Goal: Transaction & Acquisition: Purchase product/service

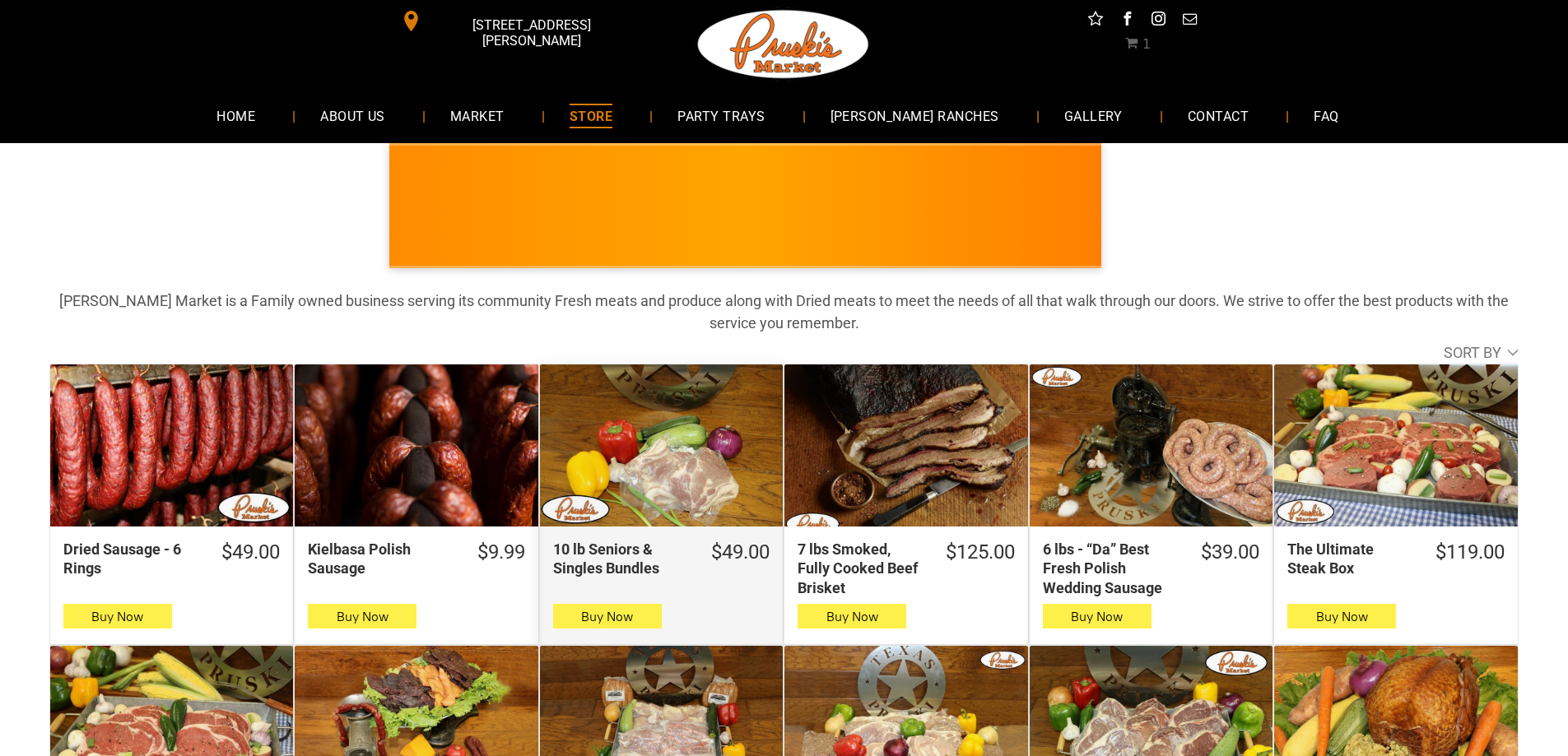
click at [639, 415] on div "10 lb Seniors & Singles Bundles" at bounding box center [662, 446] width 243 height 162
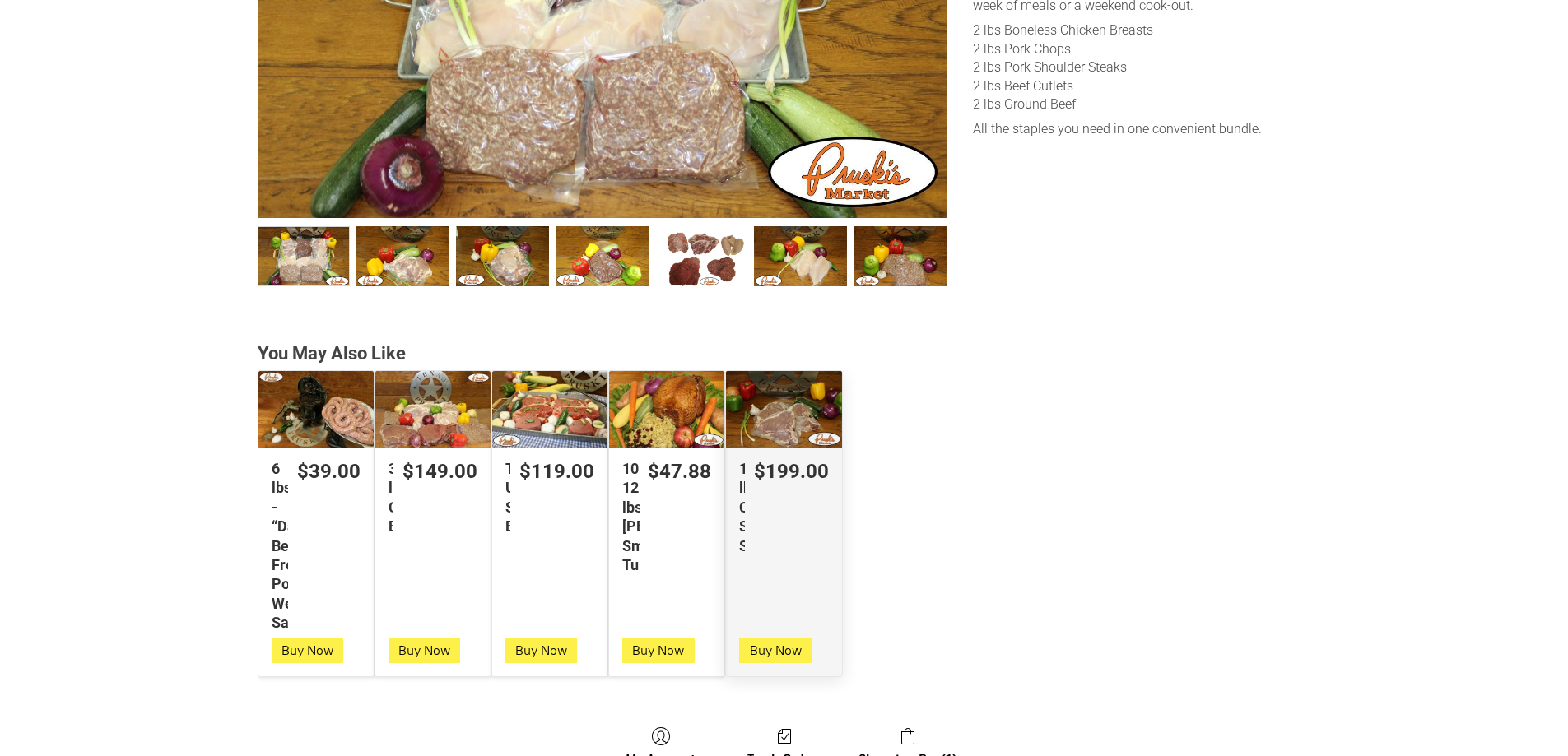
scroll to position [494, 0]
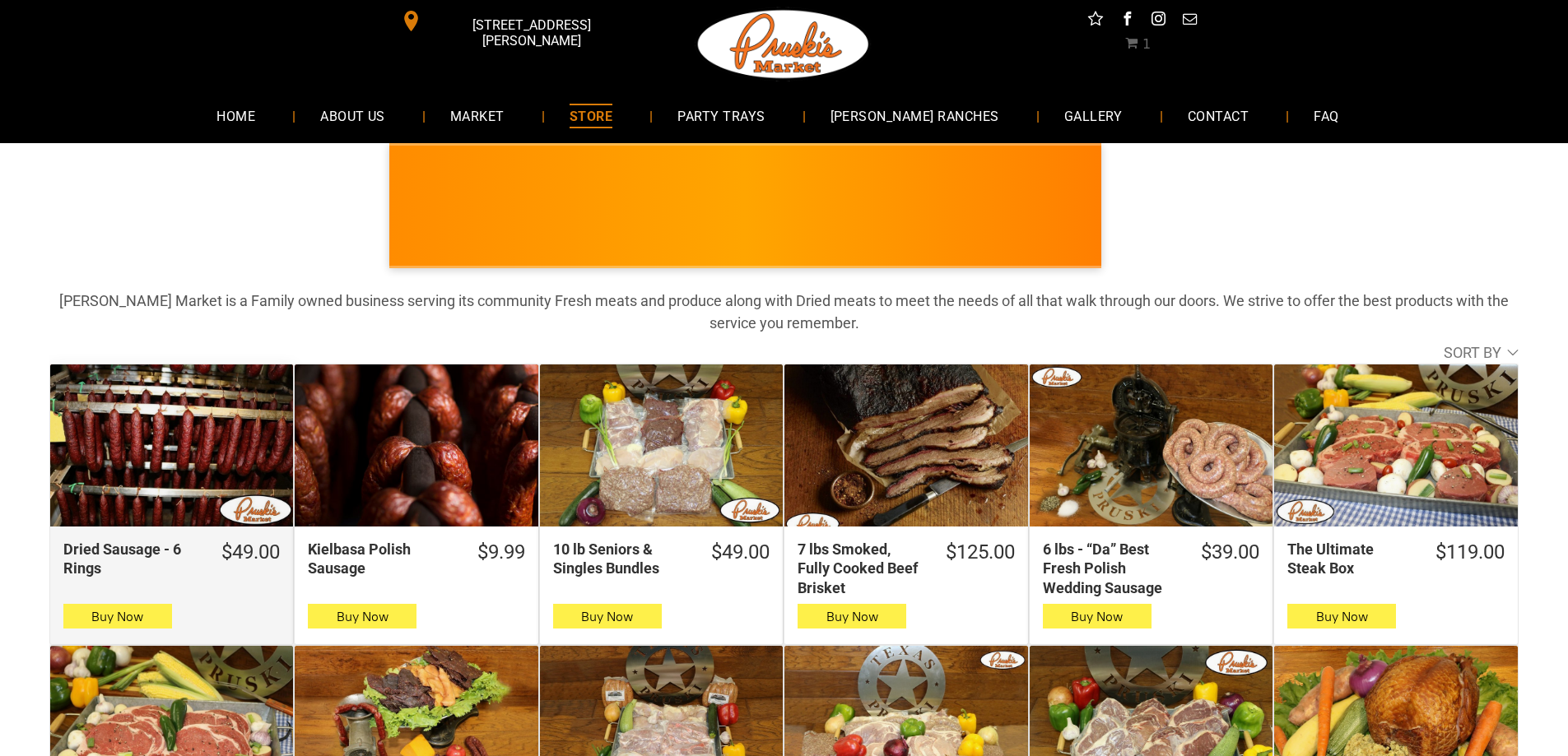
click at [229, 413] on div "Dried Sausage - 6 Rings" at bounding box center [171, 446] width 243 height 162
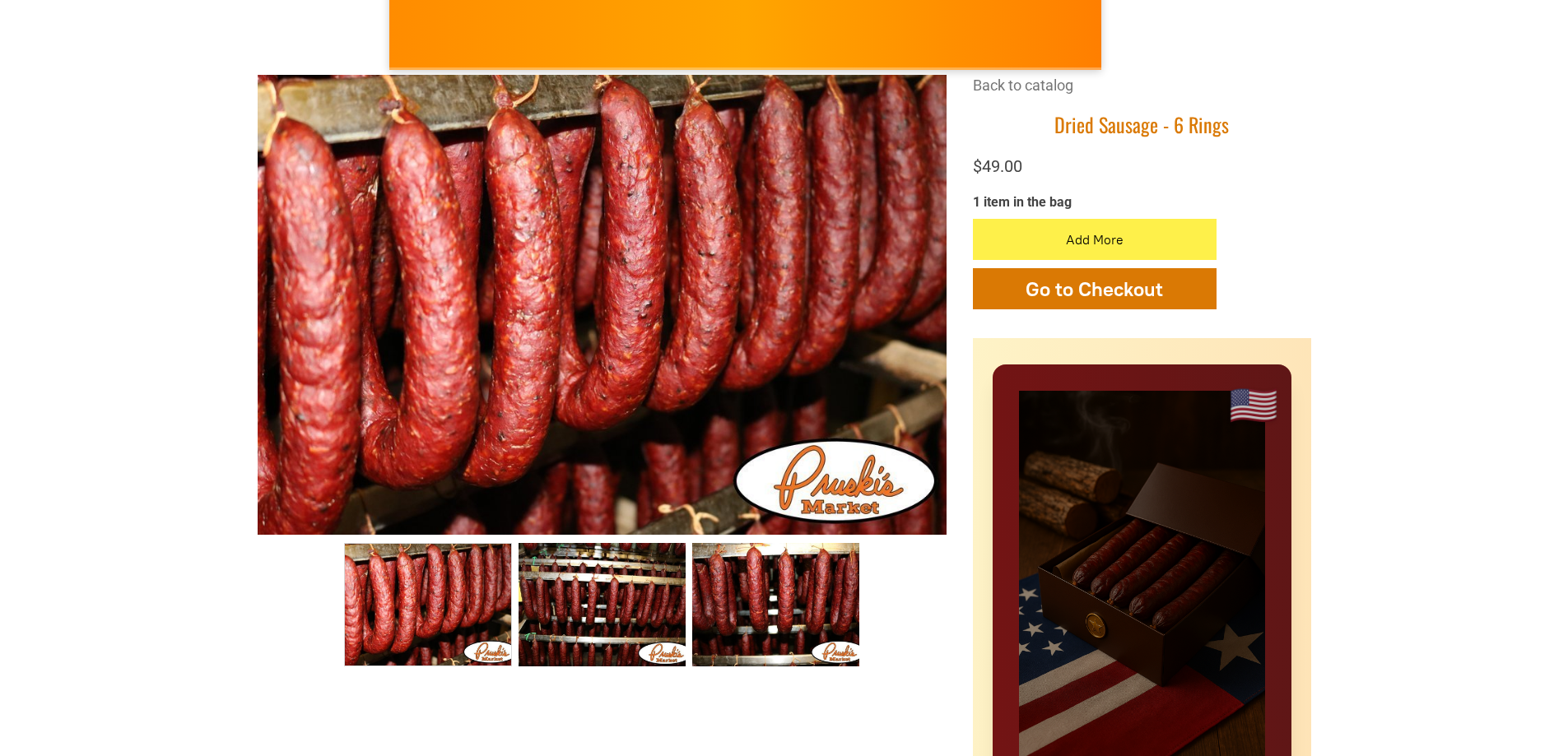
scroll to position [165, 0]
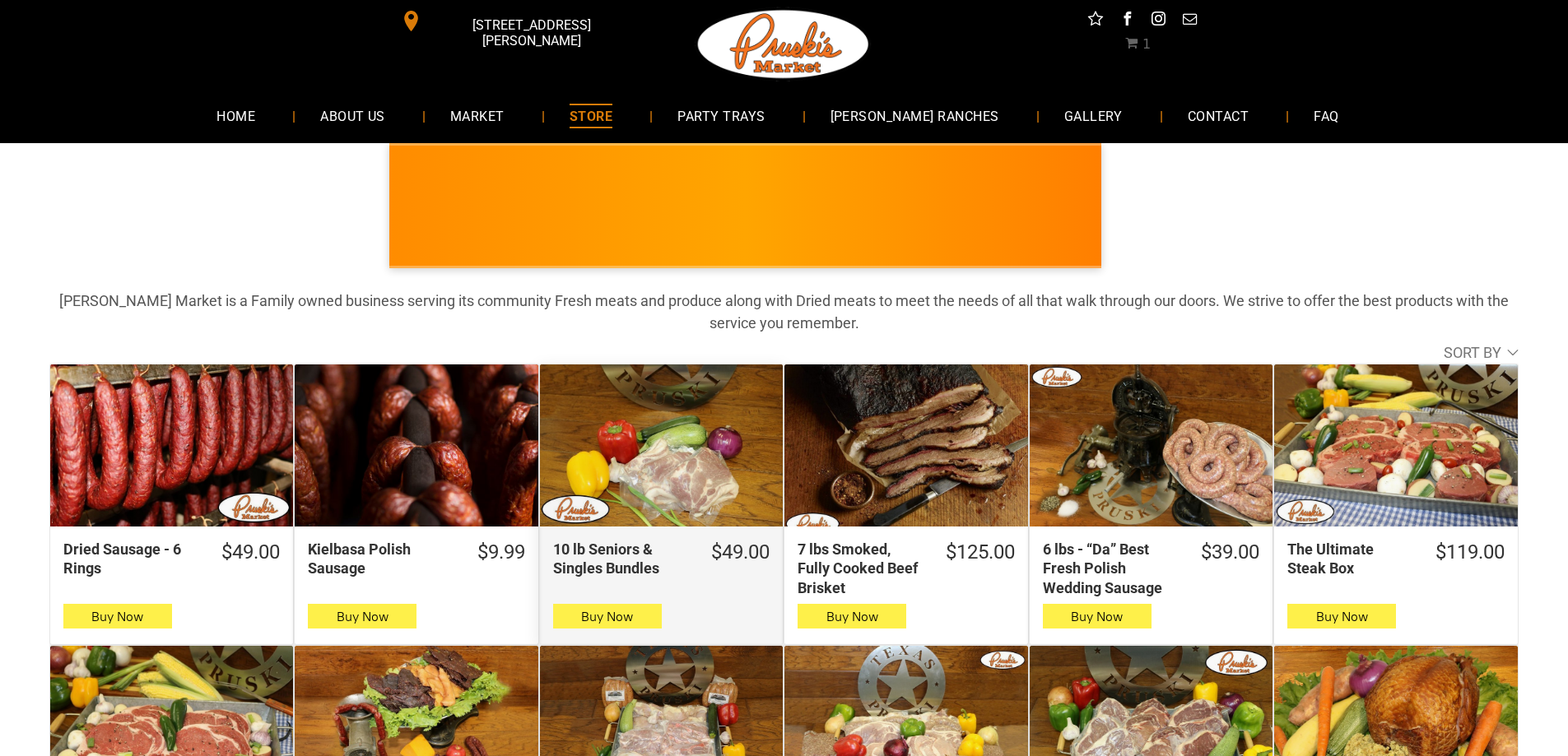
click at [671, 453] on div "10 lb Seniors & Singles Bundles" at bounding box center [662, 446] width 243 height 162
